Goal: Navigation & Orientation: Go to known website

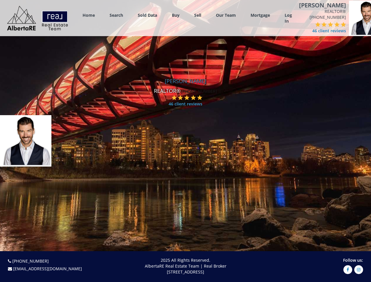
click at [116, 15] on link "Search" at bounding box center [117, 15] width 14 height 6
click at [176, 15] on link "Buy" at bounding box center [176, 15] width 8 height 6
click at [198, 15] on link "Sell" at bounding box center [197, 15] width 7 height 6
click at [226, 15] on link "Our Team" at bounding box center [226, 15] width 20 height 6
click at [288, 18] on link "Log In" at bounding box center [287, 18] width 7 height 12
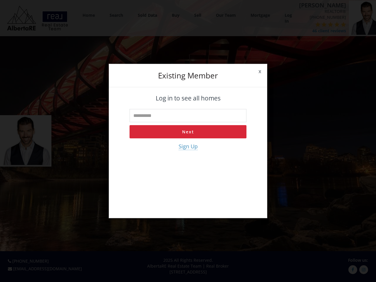
click at [304, 24] on div "x Existing member Log in to see all homes Next Sign Up" at bounding box center [188, 141] width 376 height 282
click at [311, 24] on div "x Existing member Log in to see all homes Next Sign Up" at bounding box center [188, 141] width 376 height 282
click at [317, 24] on div "x Existing member Log in to see all homes Next Sign Up" at bounding box center [188, 141] width 376 height 282
click at [324, 24] on div "x Existing member Log in to see all homes Next Sign Up" at bounding box center [188, 141] width 376 height 282
